Goal: Information Seeking & Learning: Learn about a topic

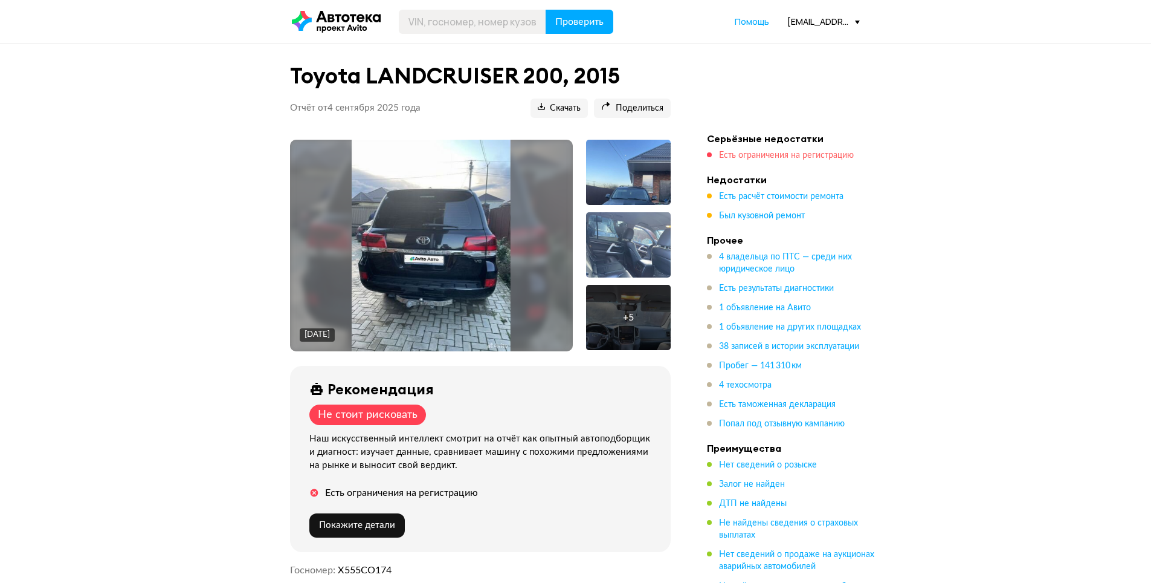
click at [795, 152] on span "Есть ограничения на регистрацию" at bounding box center [786, 155] width 135 height 8
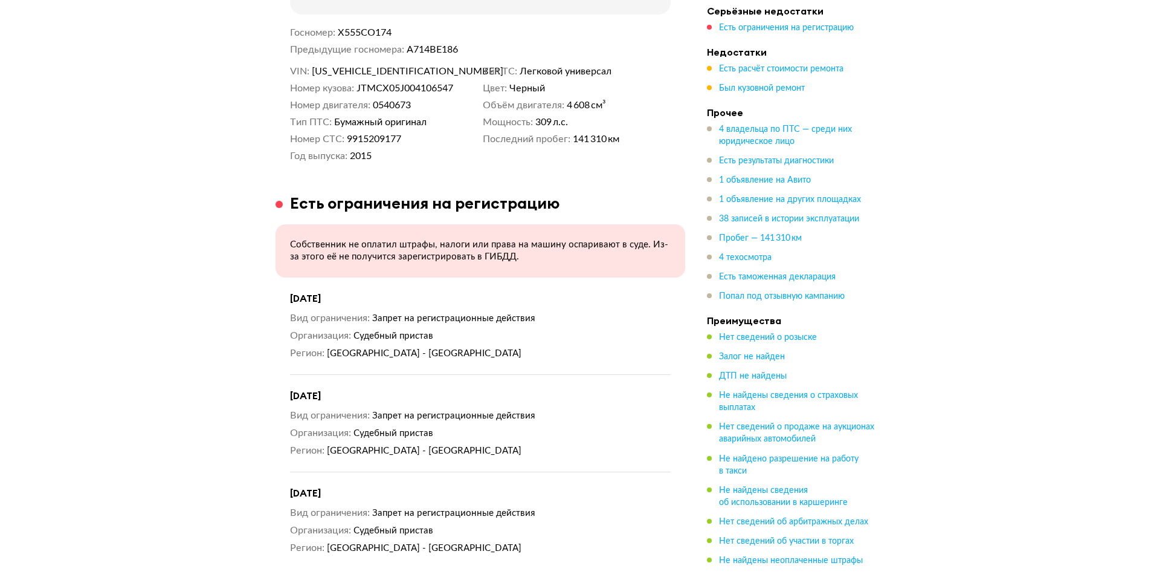
scroll to position [598, 0]
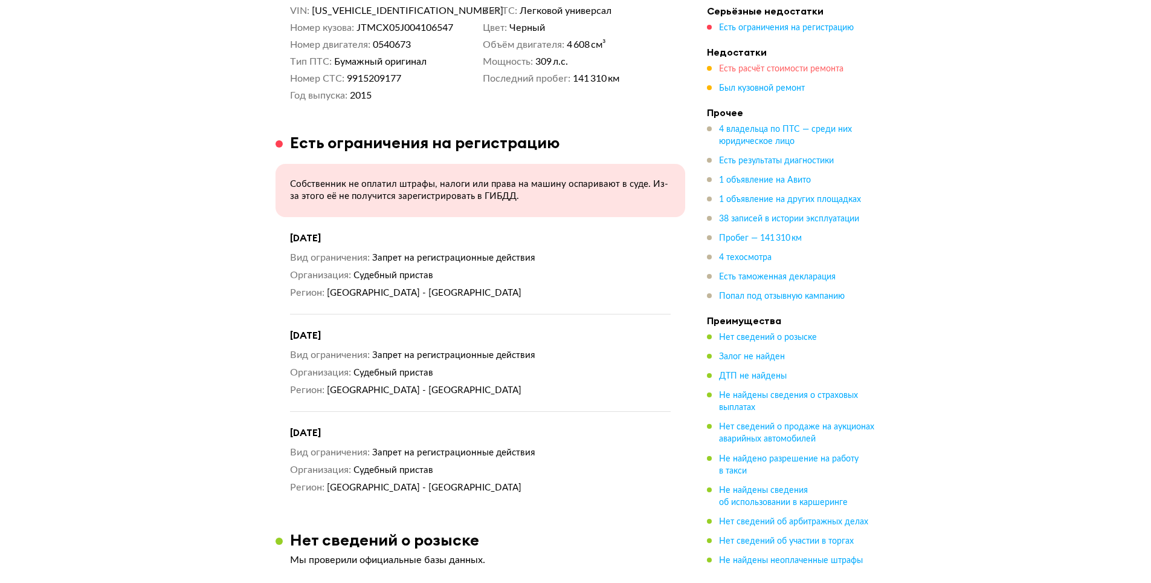
click at [778, 71] on span "Есть расчёт стоимости ремонта" at bounding box center [781, 69] width 124 height 8
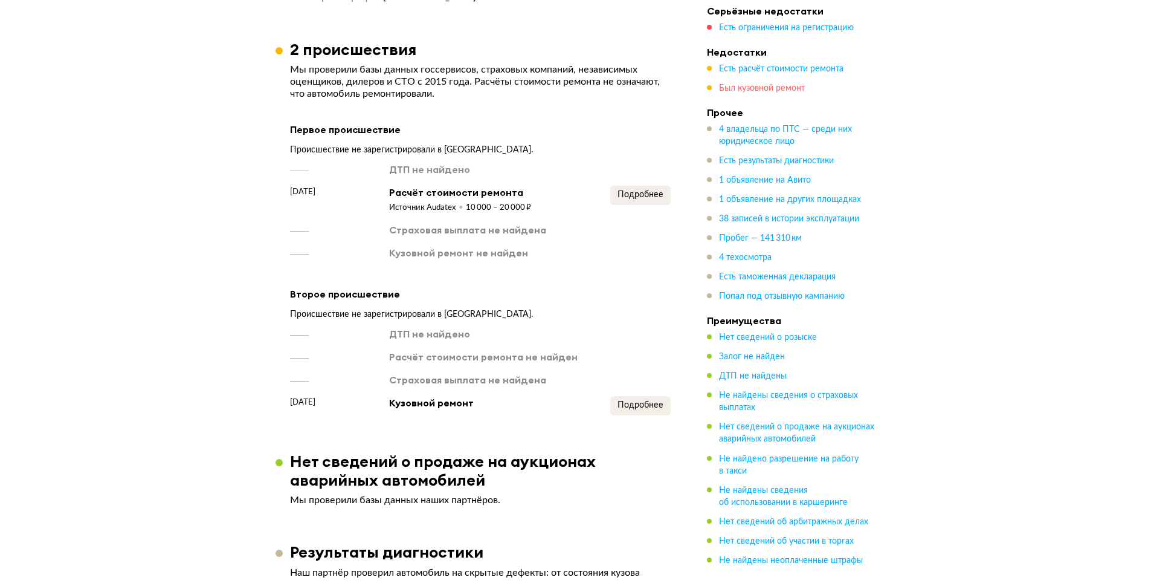
click at [766, 92] on span "Был кузовной ремонт" at bounding box center [762, 88] width 86 height 8
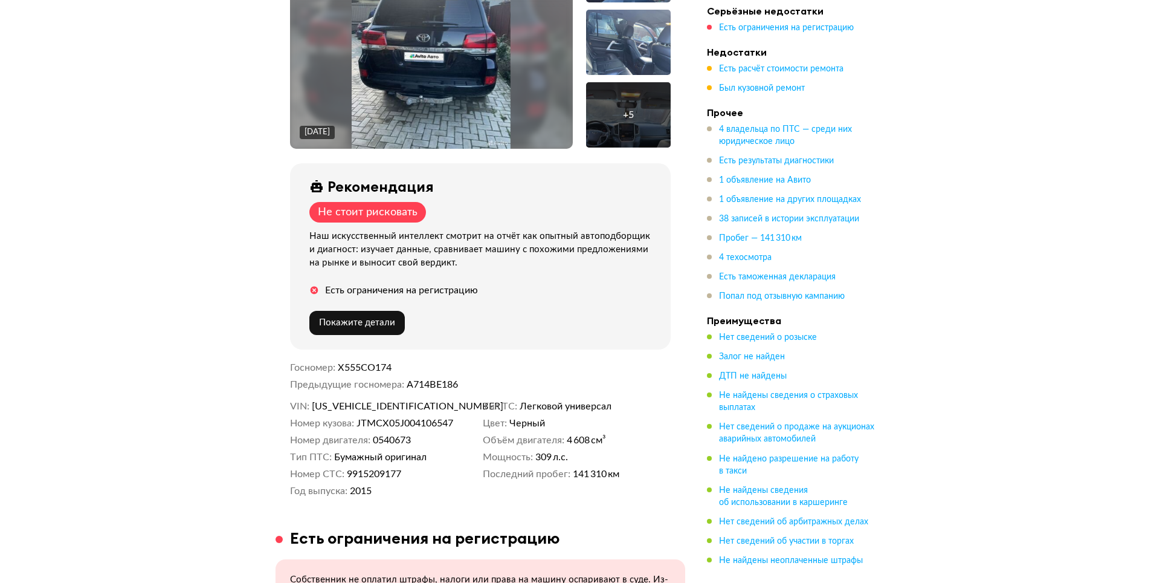
scroll to position [314, 0]
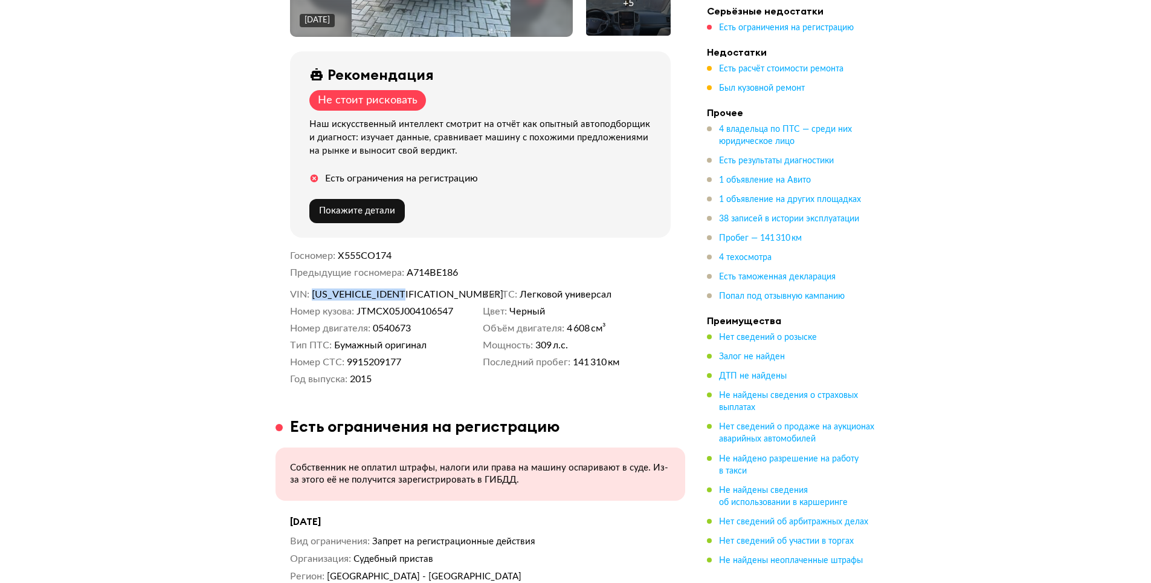
drag, startPoint x: 424, startPoint y: 290, endPoint x: 313, endPoint y: 293, distance: 111.2
click at [313, 293] on dd "[US_VEHICLE_IDENTIFICATION_NUMBER]" at bounding box center [395, 294] width 166 height 12
copy span "[US_VEHICLE_IDENTIFICATION_NUMBER]"
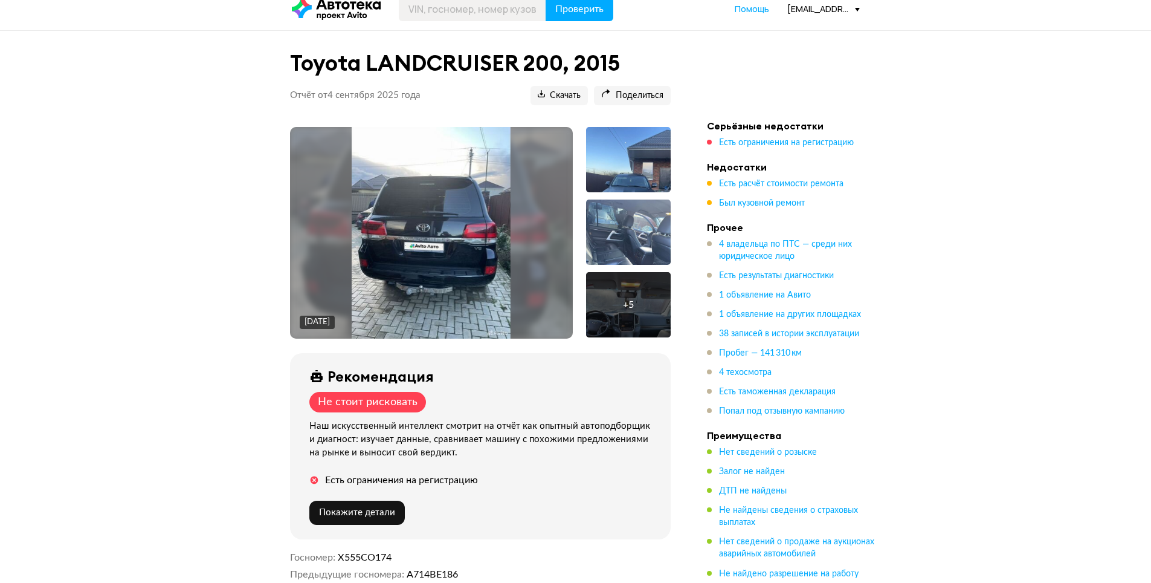
scroll to position [12, 0]
click at [381, 512] on span "Покажите детали" at bounding box center [357, 512] width 76 height 9
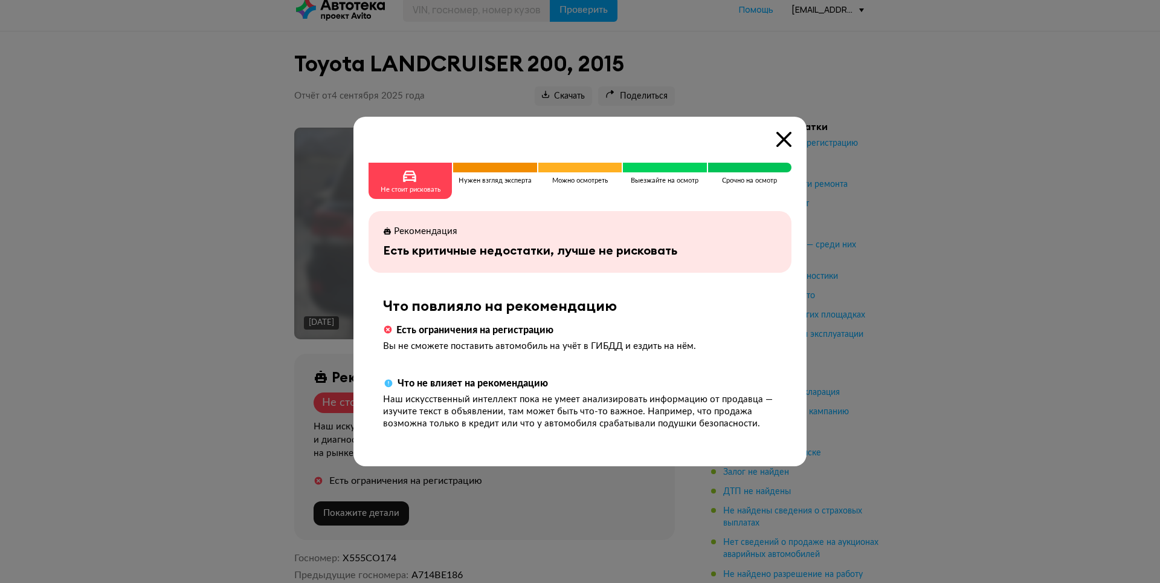
click at [785, 136] on icon at bounding box center [784, 139] width 15 height 15
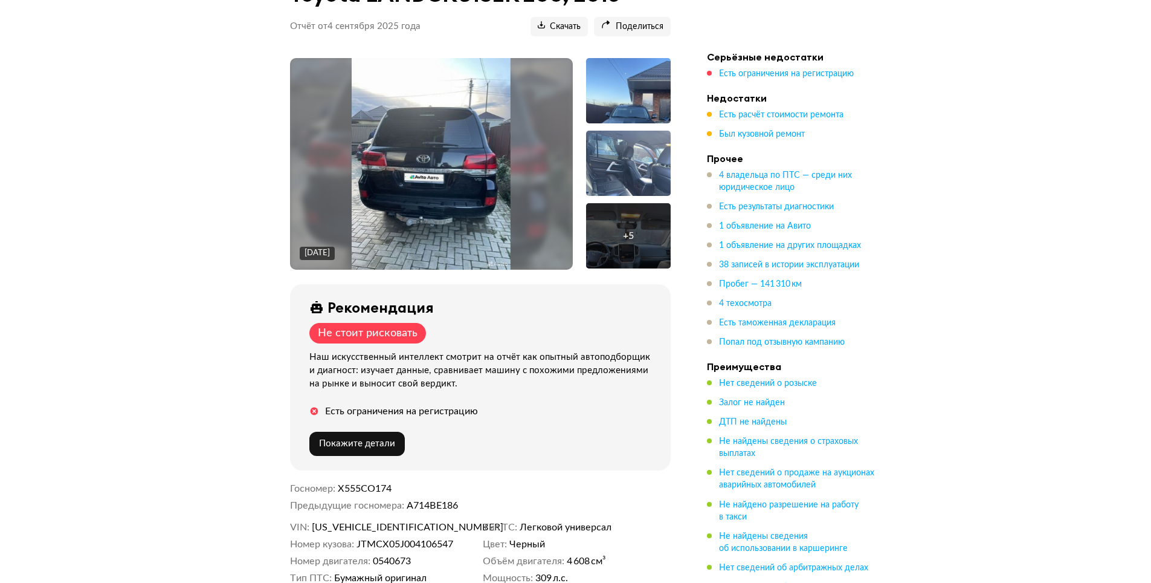
scroll to position [0, 0]
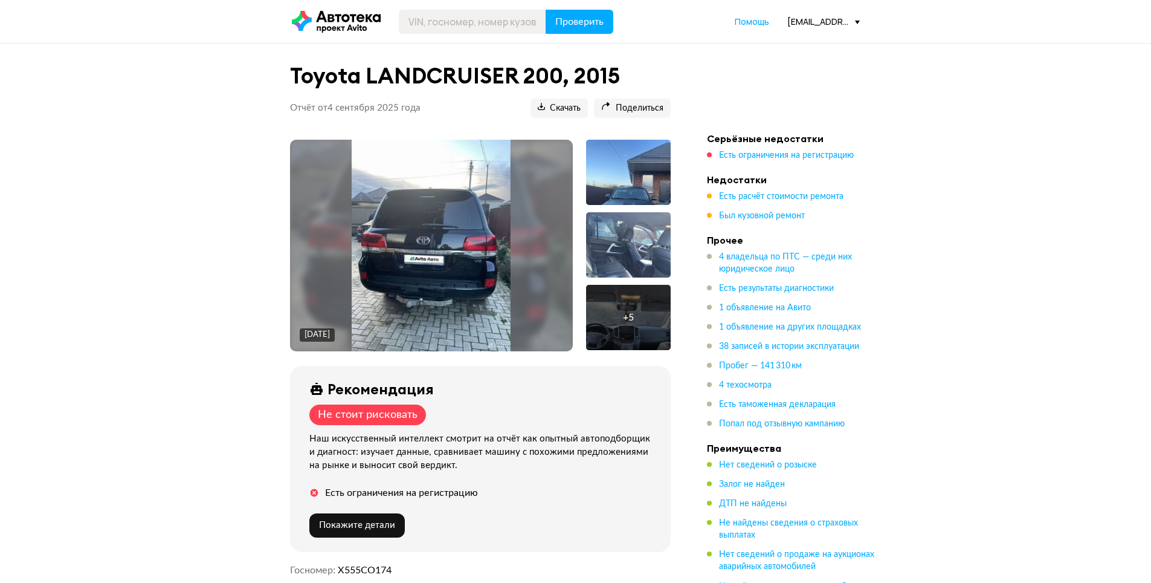
click at [823, 16] on div "[EMAIL_ADDRESS][DOMAIN_NAME]" at bounding box center [823, 21] width 73 height 11
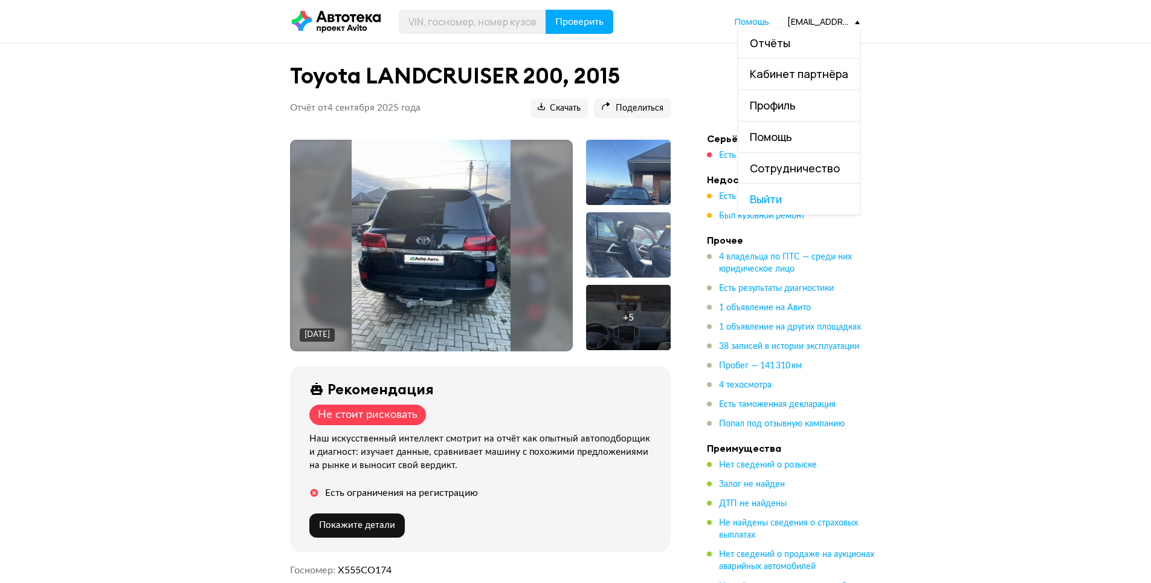
click at [798, 48] on link "Отчёты" at bounding box center [799, 43] width 121 height 31
